Goal: Complete application form: Complete application form

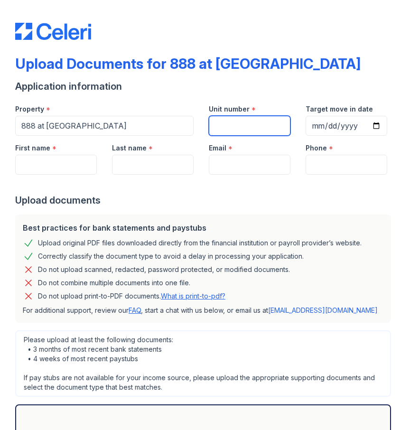
click at [227, 128] on input "Unit number" at bounding box center [250, 126] width 82 height 20
type input "3203"
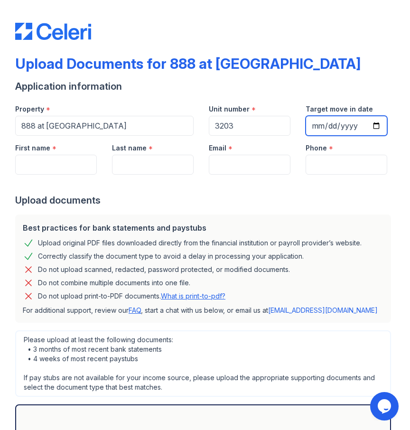
click at [320, 126] on input "Target move in date" at bounding box center [347, 126] width 82 height 20
type input "[DATE]"
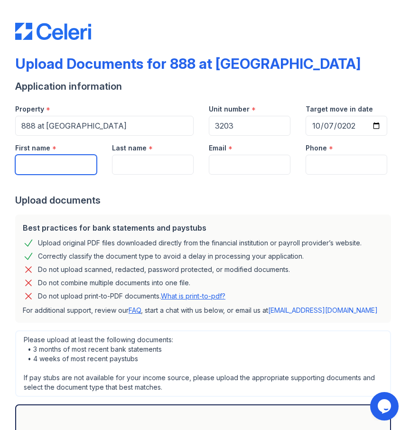
click at [71, 168] on input "First name" at bounding box center [56, 165] width 82 height 20
type input "[PERSON_NAME]"
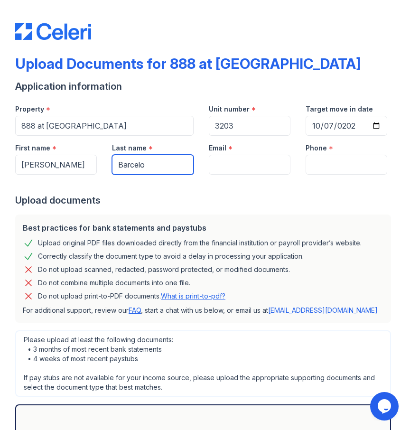
type input "Barcelo"
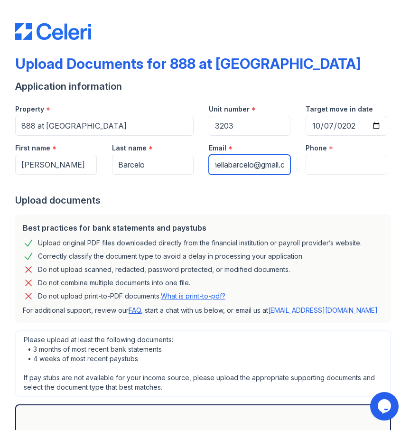
scroll to position [0, 27]
type input "[EMAIL_ADDRESS][DOMAIN_NAME]"
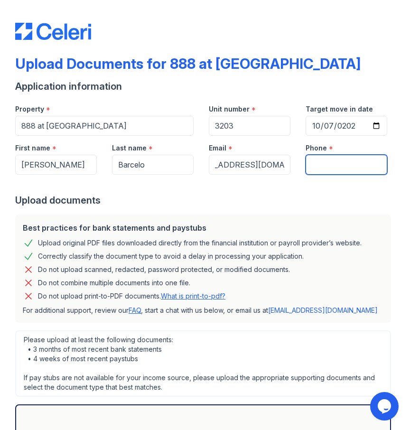
scroll to position [0, 0]
type input "8083330434"
click at [177, 200] on div "Upload documents" at bounding box center [205, 200] width 380 height 13
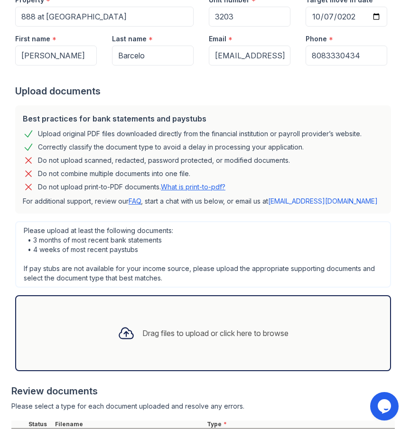
scroll to position [207, 0]
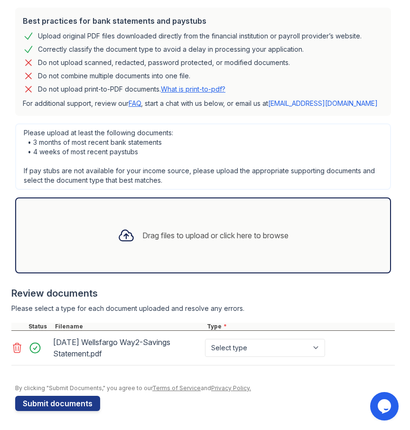
click at [14, 347] on icon at bounding box center [16, 347] width 11 height 11
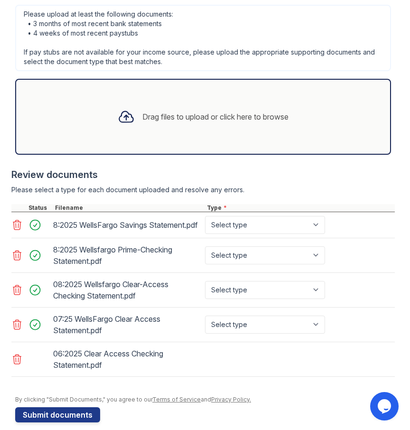
scroll to position [346, 0]
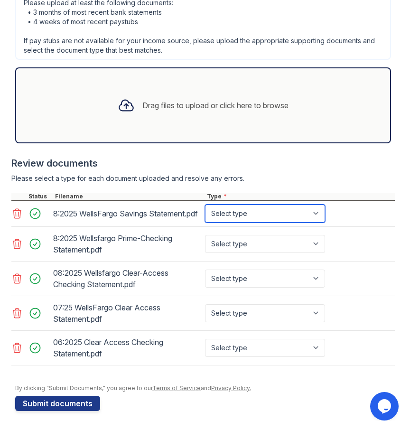
click at [273, 212] on select "Select type Paystub Bank Statement Offer Letter Tax Documents Benefit Award Let…" at bounding box center [265, 214] width 120 height 18
select select "bank_statement"
click at [205, 205] on select "Select type Paystub Bank Statement Offer Letter Tax Documents Benefit Award Let…" at bounding box center [265, 214] width 120 height 18
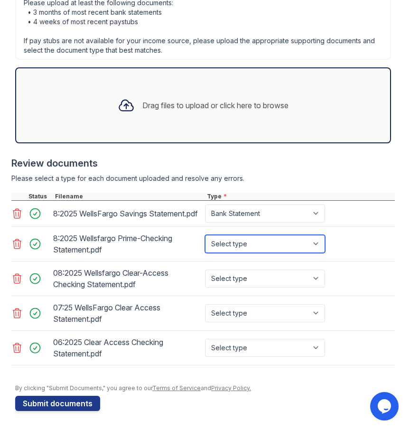
click at [265, 243] on select "Select type Paystub Bank Statement Offer Letter Tax Documents Benefit Award Let…" at bounding box center [265, 244] width 120 height 18
select select "bank_statement"
click at [205, 235] on select "Select type Paystub Bank Statement Offer Letter Tax Documents Benefit Award Let…" at bounding box center [265, 244] width 120 height 18
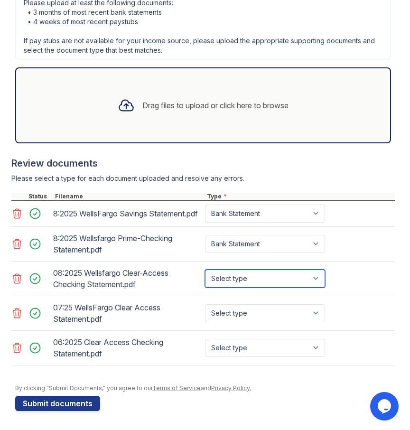
click at [266, 277] on select "Select type Paystub Bank Statement Offer Letter Tax Documents Benefit Award Let…" at bounding box center [265, 279] width 120 height 18
select select "bank_statement"
click at [205, 270] on select "Select type Paystub Bank Statement Offer Letter Tax Documents Benefit Award Let…" at bounding box center [265, 279] width 120 height 18
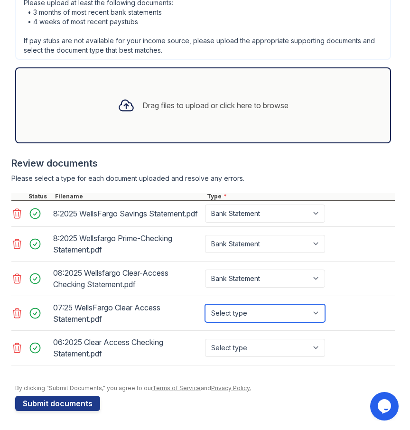
click at [262, 317] on select "Select type Paystub Bank Statement Offer Letter Tax Documents Benefit Award Let…" at bounding box center [265, 313] width 120 height 18
select select "bank_statement"
click at [205, 304] on select "Select type Paystub Bank Statement Offer Letter Tax Documents Benefit Award Let…" at bounding box center [265, 313] width 120 height 18
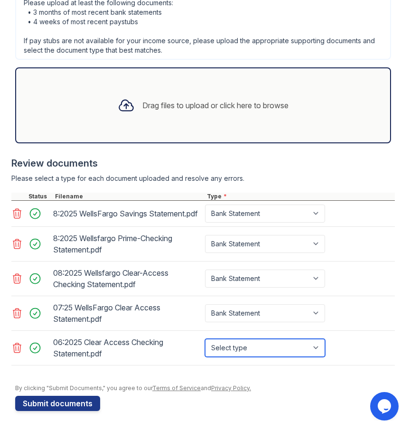
click at [259, 351] on select "Select type Paystub Bank Statement Offer Letter Tax Documents Benefit Award Let…" at bounding box center [265, 348] width 120 height 18
select select "bank_statement"
click at [205, 339] on select "Select type Paystub Bank Statement Offer Letter Tax Documents Benefit Award Let…" at bounding box center [265, 348] width 120 height 18
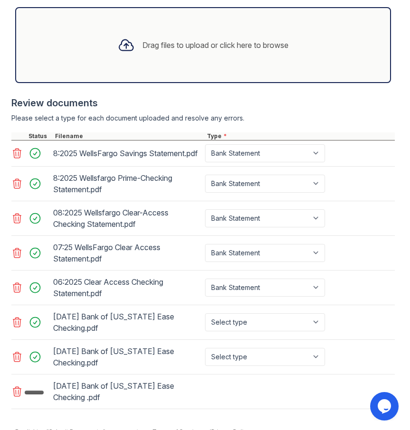
scroll to position [450, 0]
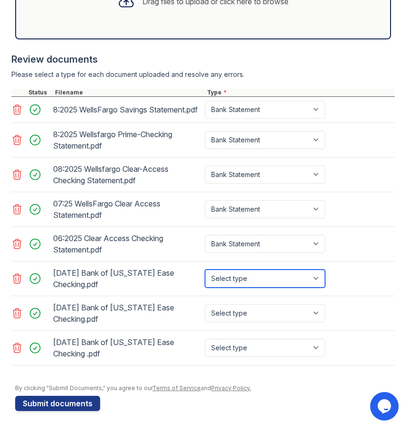
click at [238, 280] on select "Select type Paystub Bank Statement Offer Letter Tax Documents Benefit Award Let…" at bounding box center [265, 279] width 120 height 18
select select "bank_statement"
click at [205, 270] on select "Select type Paystub Bank Statement Offer Letter Tax Documents Benefit Award Let…" at bounding box center [265, 279] width 120 height 18
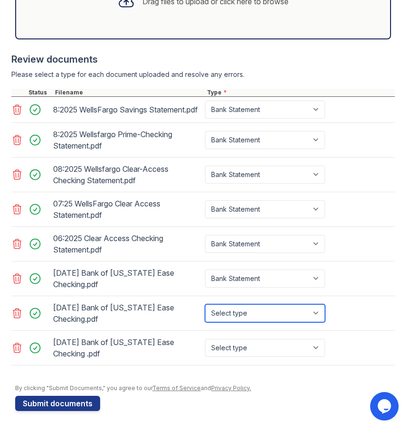
click at [248, 314] on select "Select type Paystub Bank Statement Offer Letter Tax Documents Benefit Award Let…" at bounding box center [265, 313] width 120 height 18
select select "bank_statement"
click at [205, 304] on select "Select type Paystub Bank Statement Offer Letter Tax Documents Benefit Award Let…" at bounding box center [265, 313] width 120 height 18
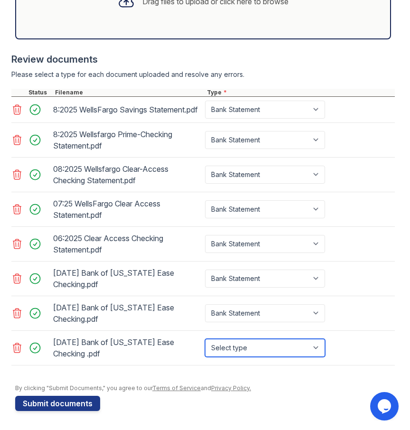
click at [246, 346] on select "Select type Paystub Bank Statement Offer Letter Tax Documents Benefit Award Let…" at bounding box center [265, 348] width 120 height 18
select select "bank_statement"
click at [205, 339] on select "Select type Paystub Bank Statement Offer Letter Tax Documents Benefit Award Let…" at bounding box center [265, 348] width 120 height 18
click at [371, 309] on div "[DATE] Bank of [US_STATE] Ease Checking.pdf Select type Paystub Bank Statement …" at bounding box center [203, 313] width 384 height 35
click at [16, 106] on icon at bounding box center [16, 109] width 11 height 11
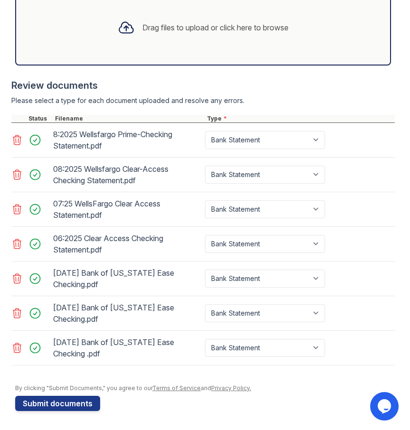
scroll to position [415, 0]
click at [16, 136] on icon at bounding box center [17, 139] width 8 height 9
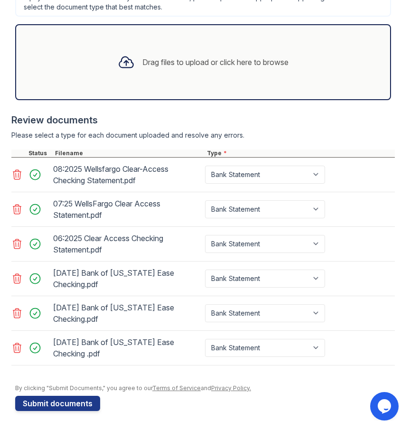
click at [19, 176] on icon at bounding box center [17, 174] width 8 height 9
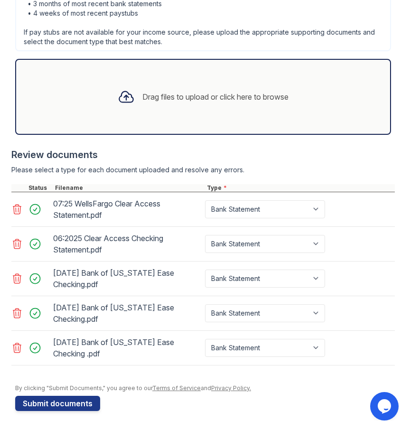
click at [16, 209] on icon at bounding box center [16, 209] width 11 height 11
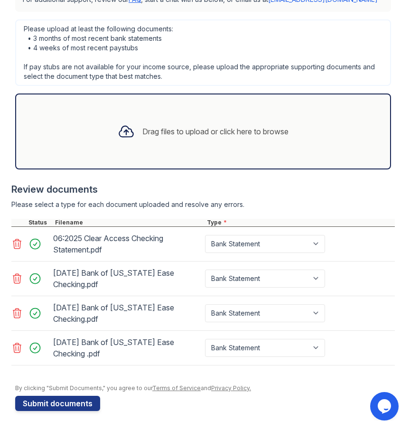
click at [17, 244] on icon at bounding box center [16, 243] width 11 height 11
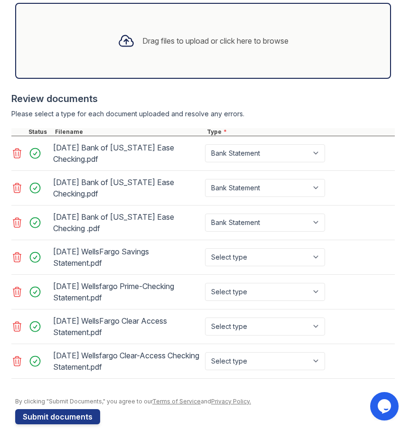
scroll to position [401, 0]
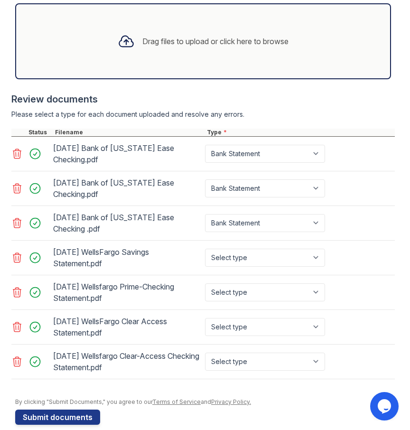
click at [19, 325] on icon at bounding box center [16, 326] width 11 height 11
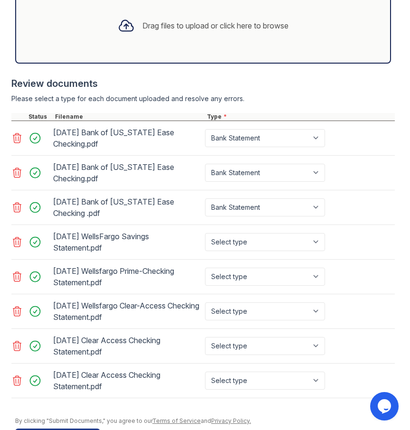
scroll to position [423, 0]
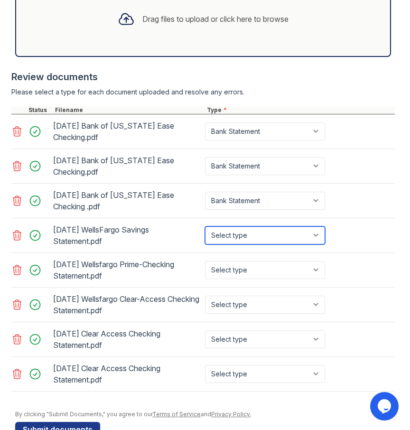
click at [245, 241] on select "Select type Paystub Bank Statement Offer Letter Tax Documents Benefit Award Let…" at bounding box center [265, 235] width 120 height 18
select select "bank_statement"
click at [205, 226] on select "Select type Paystub Bank Statement Offer Letter Tax Documents Benefit Award Let…" at bounding box center [265, 235] width 120 height 18
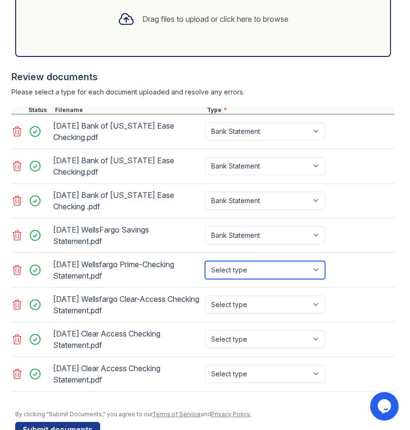
click at [252, 269] on select "Select type Paystub Bank Statement Offer Letter Tax Documents Benefit Award Let…" at bounding box center [265, 270] width 120 height 18
select select "bank_statement"
click at [205, 261] on select "Select type Paystub Bank Statement Offer Letter Tax Documents Benefit Award Let…" at bounding box center [265, 270] width 120 height 18
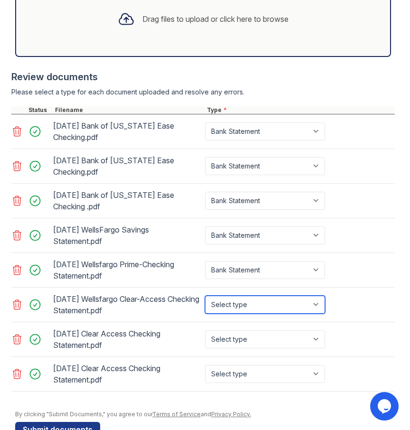
click at [256, 307] on select "Select type Paystub Bank Statement Offer Letter Tax Documents Benefit Award Let…" at bounding box center [265, 305] width 120 height 18
select select "bank_statement"
click at [205, 296] on select "Select type Paystub Bank Statement Offer Letter Tax Documents Benefit Award Let…" at bounding box center [265, 305] width 120 height 18
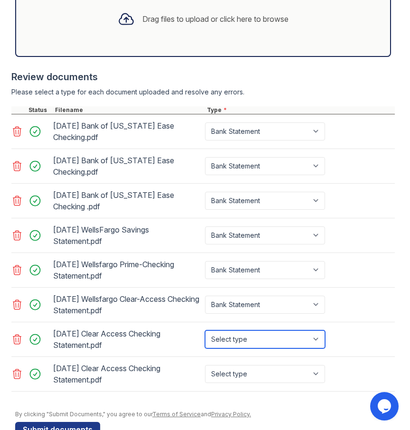
click at [258, 335] on select "Select type Paystub Bank Statement Offer Letter Tax Documents Benefit Award Let…" at bounding box center [265, 339] width 120 height 18
select select "bank_statement"
click at [205, 330] on select "Select type Paystub Bank Statement Offer Letter Tax Documents Benefit Award Let…" at bounding box center [265, 339] width 120 height 18
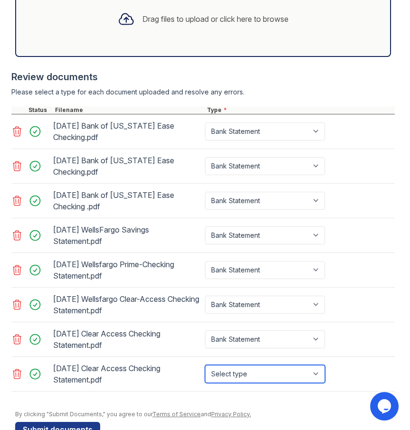
click at [264, 372] on select "Select type Paystub Bank Statement Offer Letter Tax Documents Benefit Award Let…" at bounding box center [265, 374] width 120 height 18
select select "bank_statement"
click at [205, 365] on select "Select type Paystub Bank Statement Offer Letter Tax Documents Benefit Award Let…" at bounding box center [265, 374] width 120 height 18
click at [286, 401] on div at bounding box center [205, 405] width 380 height 9
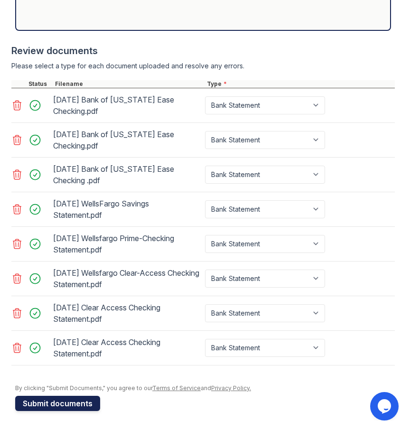
click at [71, 406] on button "Submit documents" at bounding box center [57, 403] width 85 height 15
